Goal: Information Seeking & Learning: Learn about a topic

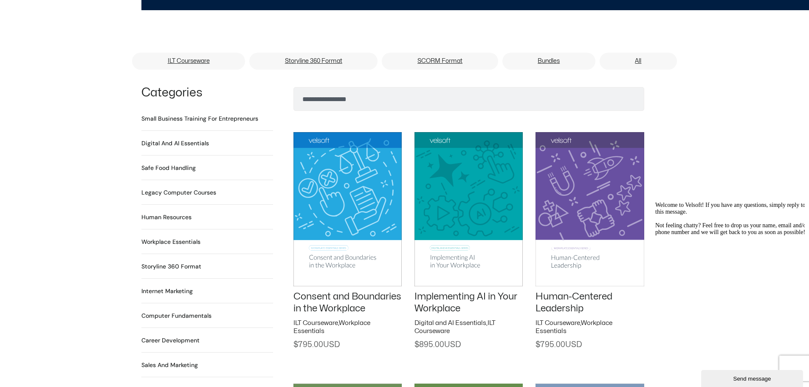
scroll to position [510, 0]
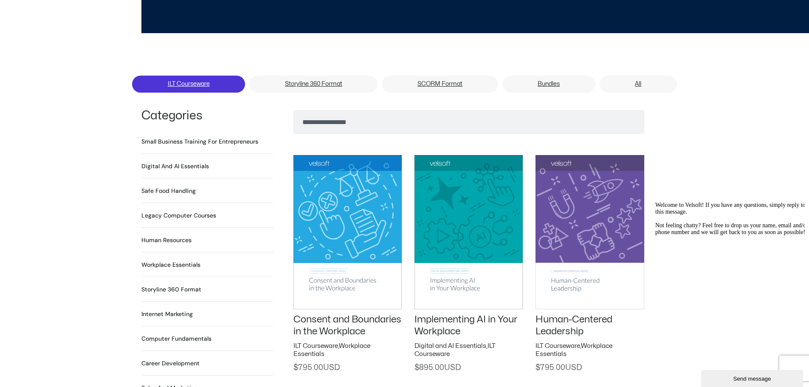
click at [187, 76] on link "ILT Courseware" at bounding box center [188, 84] width 113 height 17
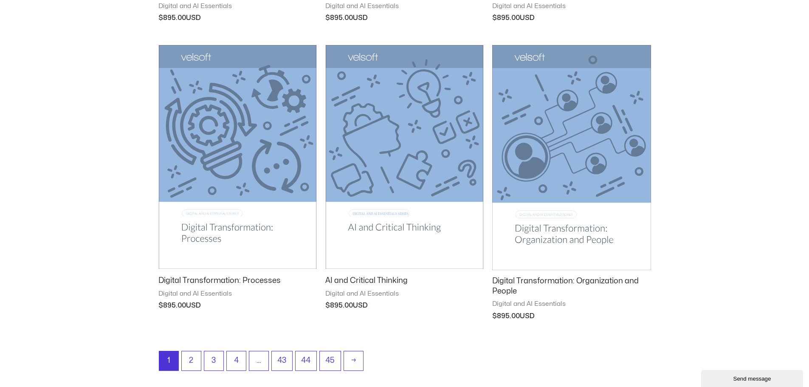
scroll to position [977, 0]
click at [577, 277] on h2 "Digital Transformation: Organization and People" at bounding box center [571, 285] width 158 height 20
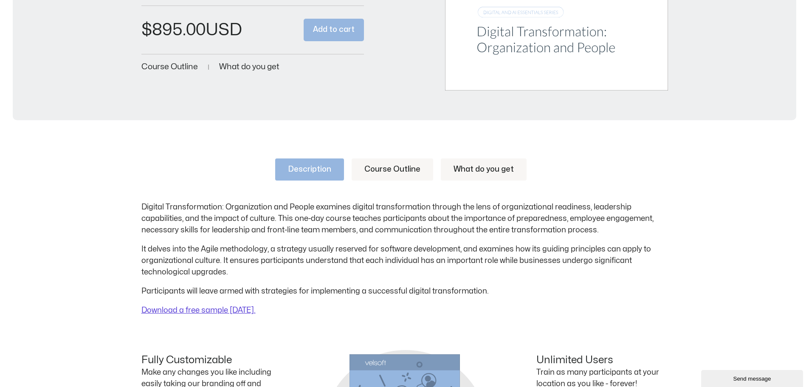
scroll to position [212, 0]
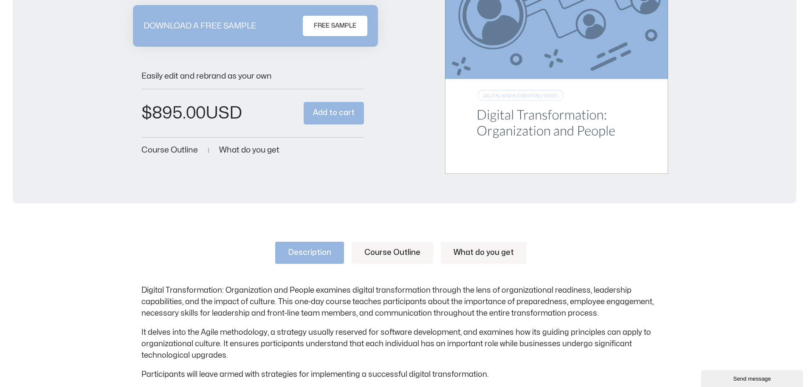
click at [380, 256] on link "Course Outline" at bounding box center [393, 253] width 82 height 22
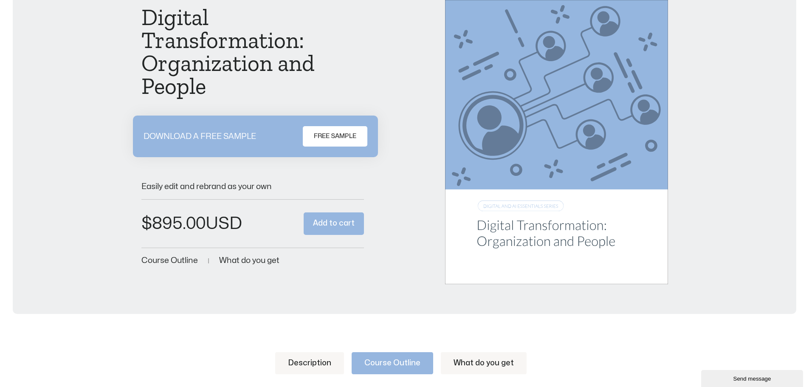
scroll to position [0, 0]
